Goal: Information Seeking & Learning: Compare options

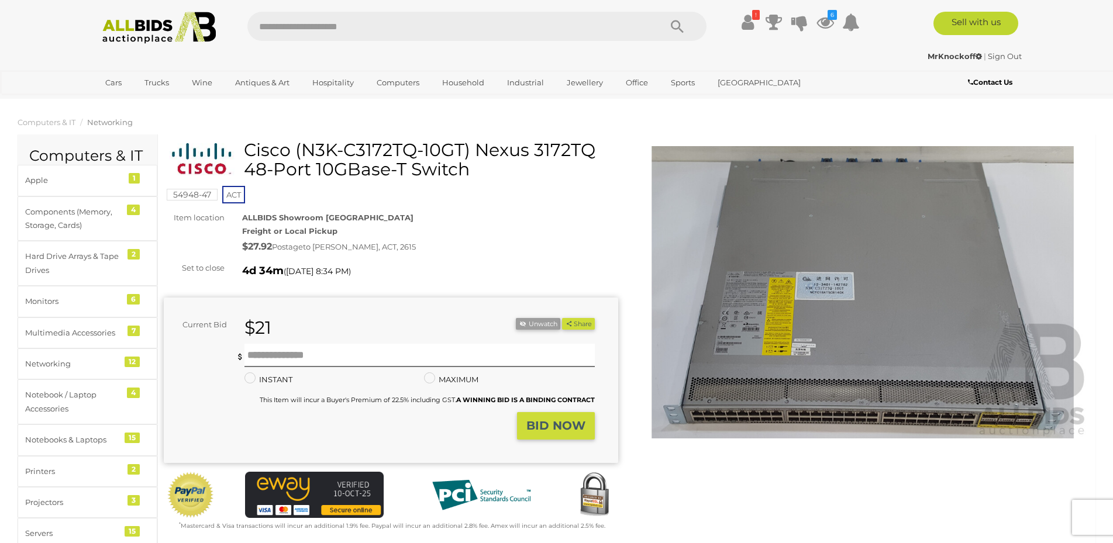
click at [898, 354] on img at bounding box center [863, 292] width 454 height 292
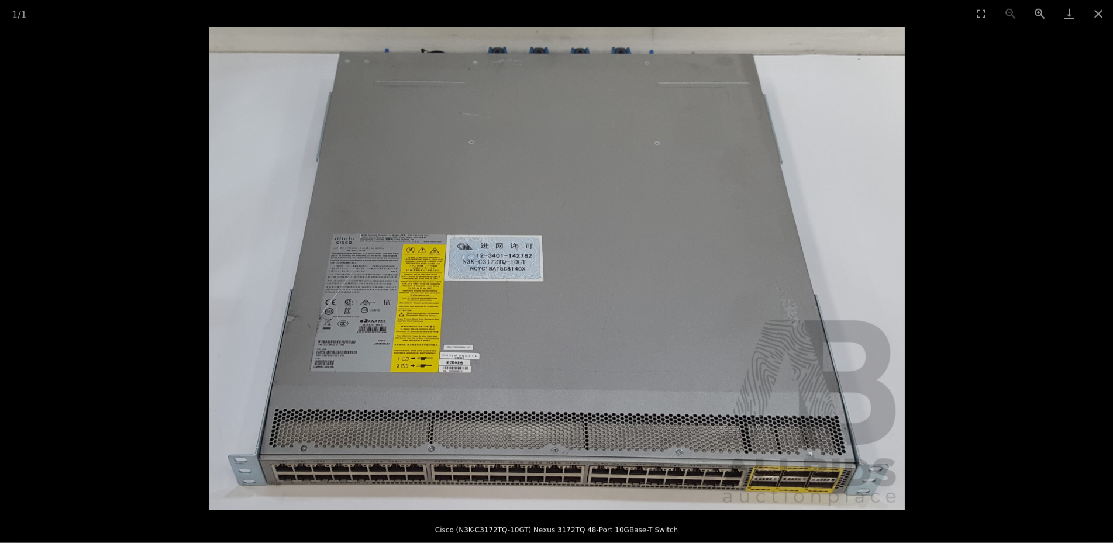
scroll to position [382, 0]
click at [1050, 243] on picture at bounding box center [556, 268] width 1113 height 482
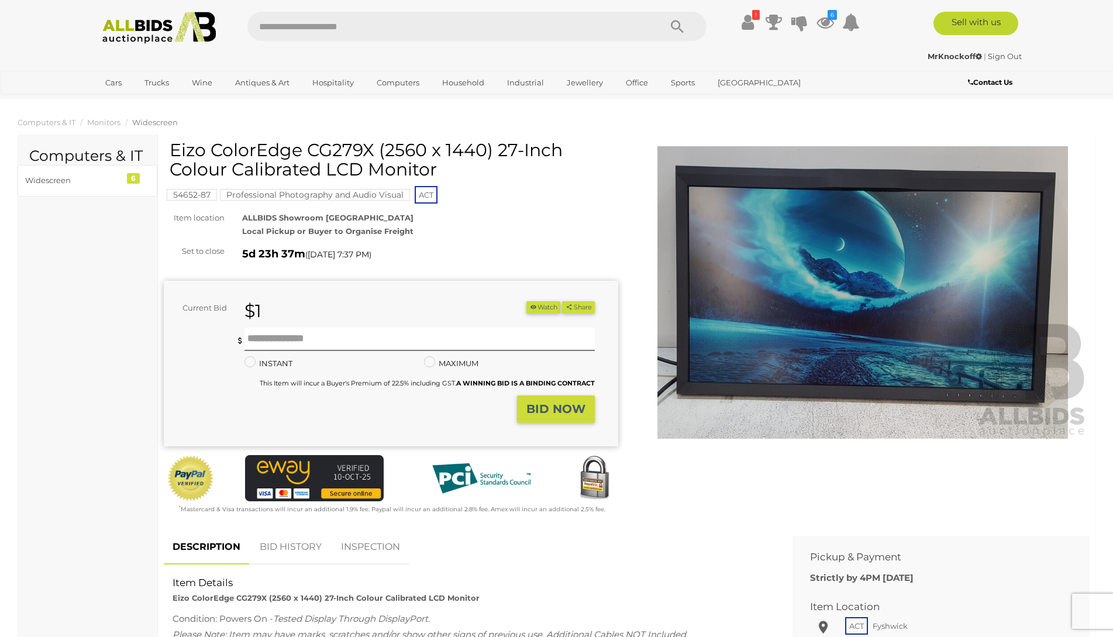
click at [946, 315] on img at bounding box center [863, 292] width 454 height 292
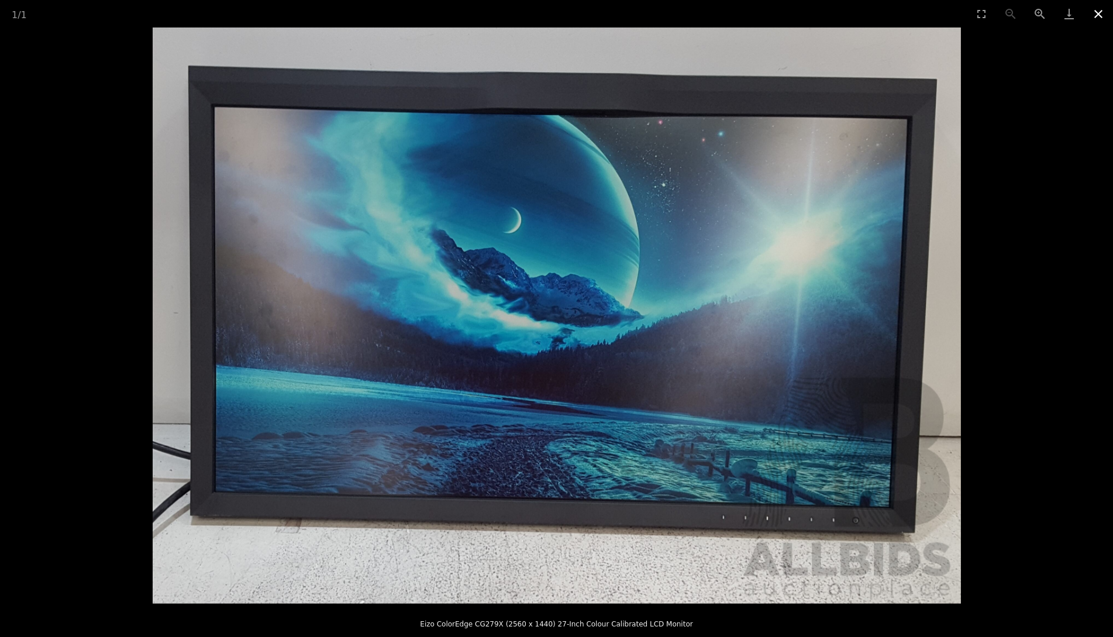
click at [1098, 16] on button "Close gallery" at bounding box center [1098, 13] width 29 height 27
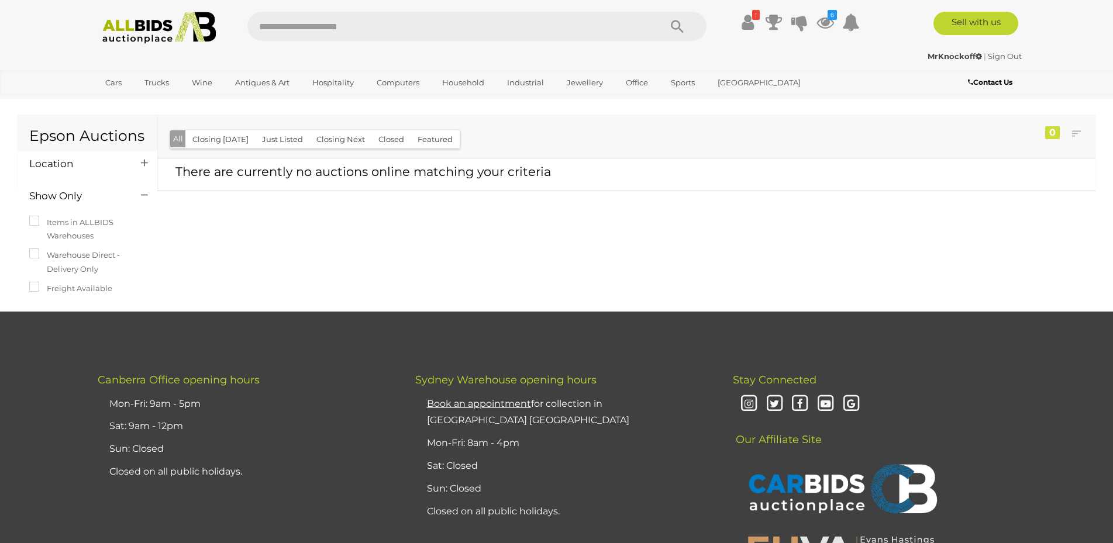
click at [468, 30] on input "text" at bounding box center [447, 26] width 401 height 29
type input "*****"
